Goal: Transaction & Acquisition: Book appointment/travel/reservation

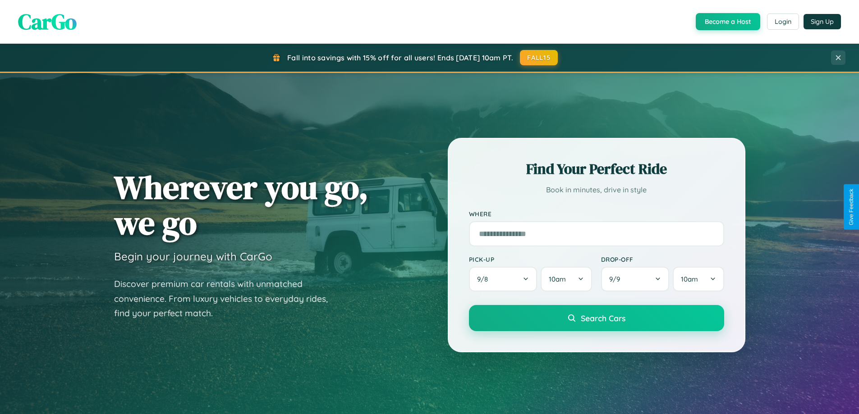
scroll to position [389, 0]
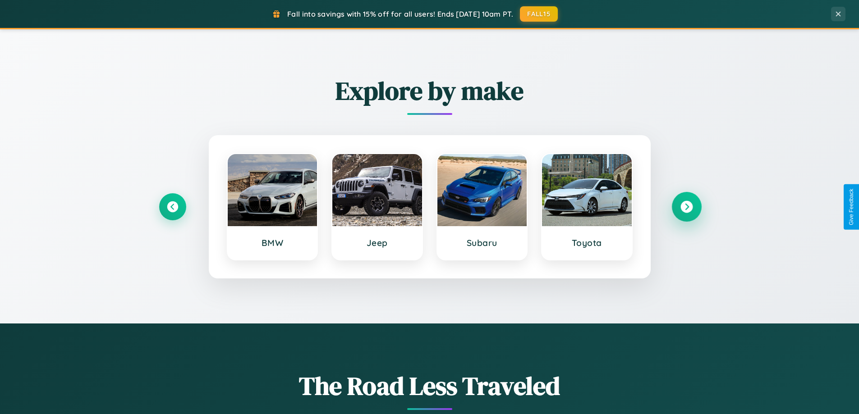
click at [686, 207] on icon at bounding box center [687, 207] width 12 height 12
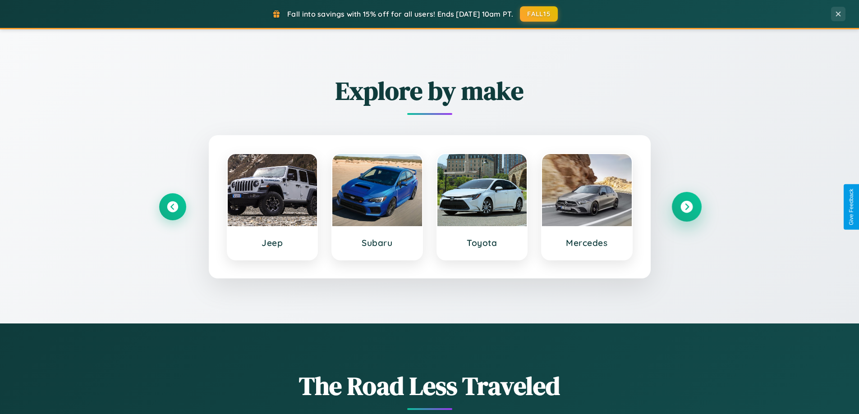
click at [686, 207] on icon at bounding box center [687, 207] width 12 height 12
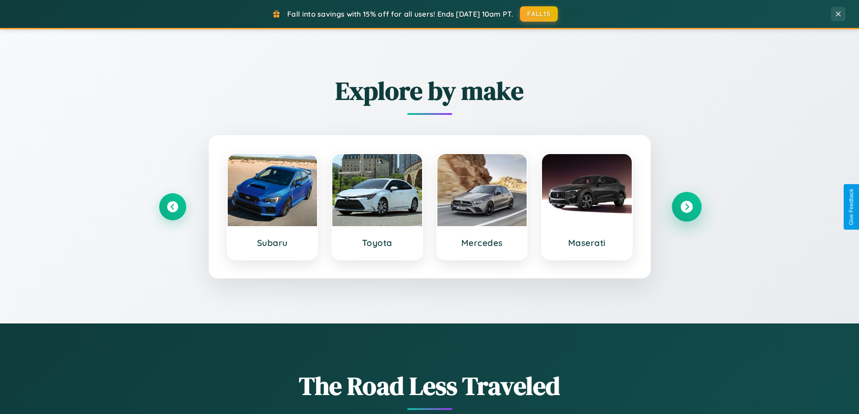
click at [686, 207] on icon at bounding box center [687, 207] width 12 height 12
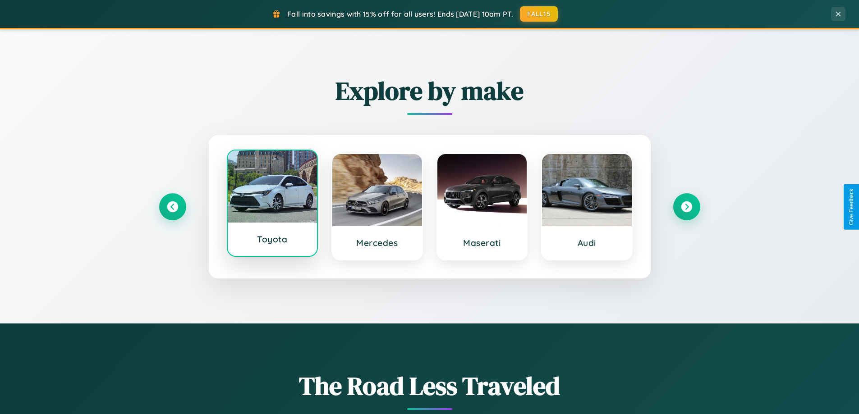
click at [272, 205] on div at bounding box center [273, 187] width 90 height 72
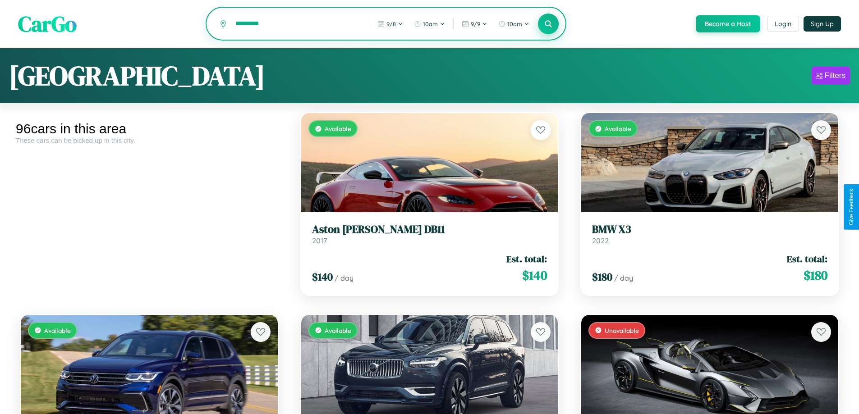
type input "*********"
click at [548, 24] on icon at bounding box center [548, 23] width 9 height 9
